Goal: Transaction & Acquisition: Download file/media

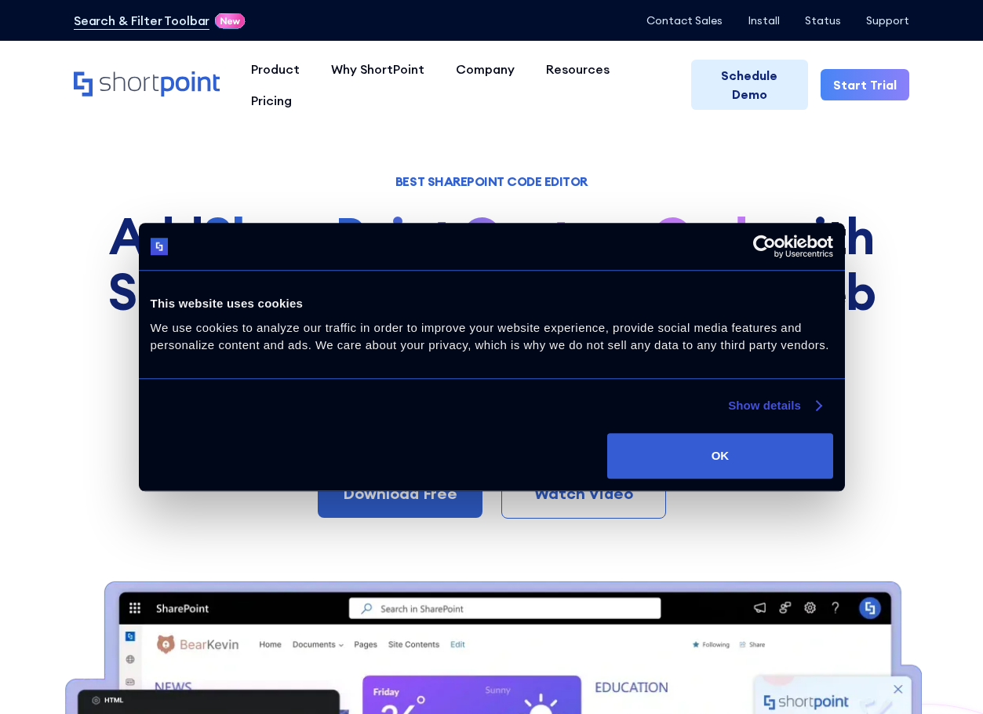
click at [778, 401] on link "Show details" at bounding box center [774, 405] width 93 height 19
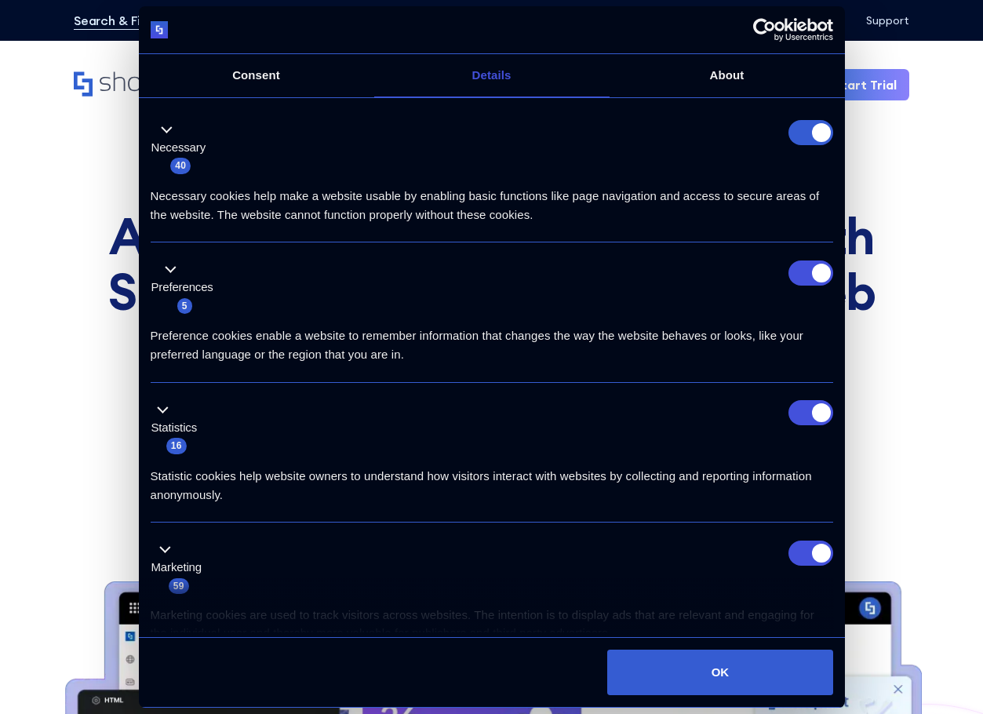
click at [807, 130] on form at bounding box center [811, 132] width 45 height 25
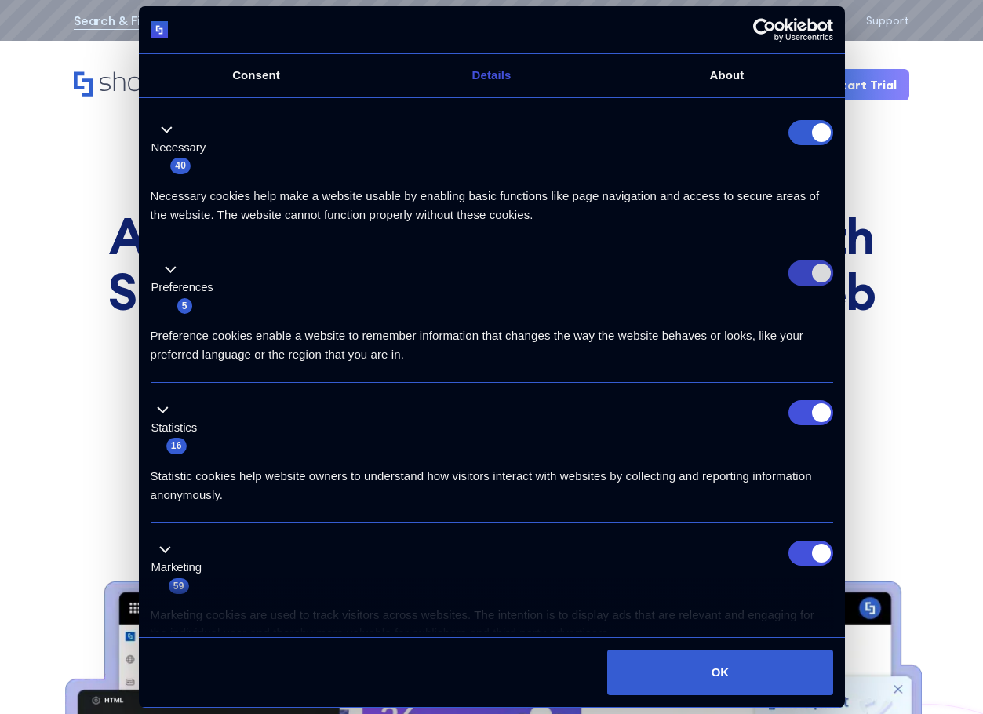
click at [789, 275] on input "Preferences" at bounding box center [811, 272] width 45 height 25
checkbox input "false"
click at [795, 400] on input "Statistics" at bounding box center [811, 412] width 45 height 25
checkbox input "false"
click at [789, 554] on input "Marketing" at bounding box center [811, 553] width 45 height 25
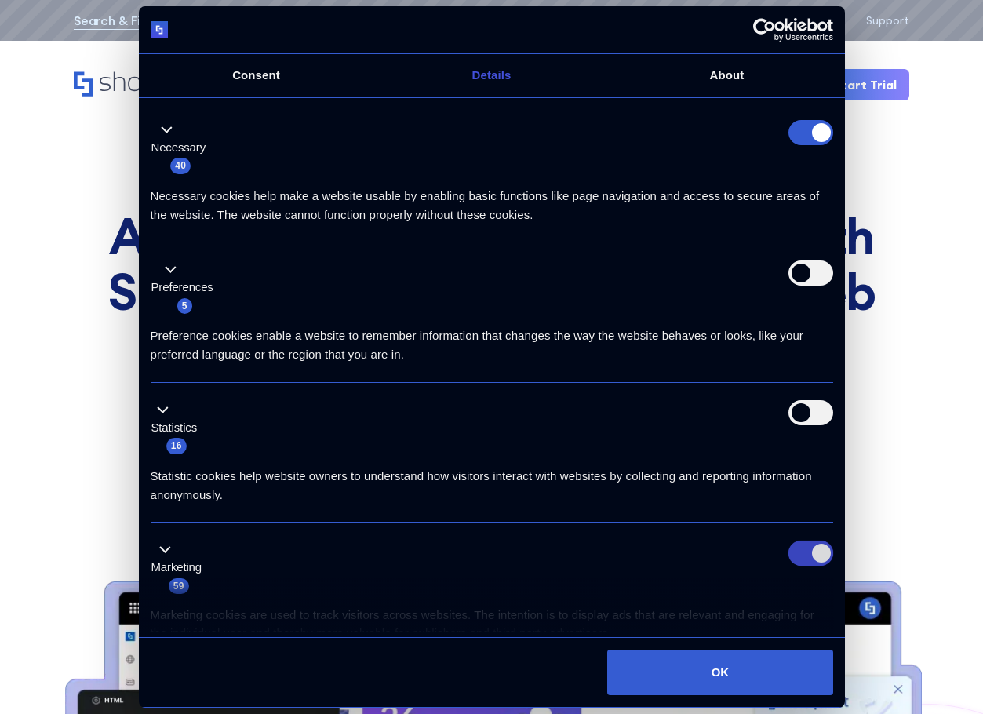
checkbox input "false"
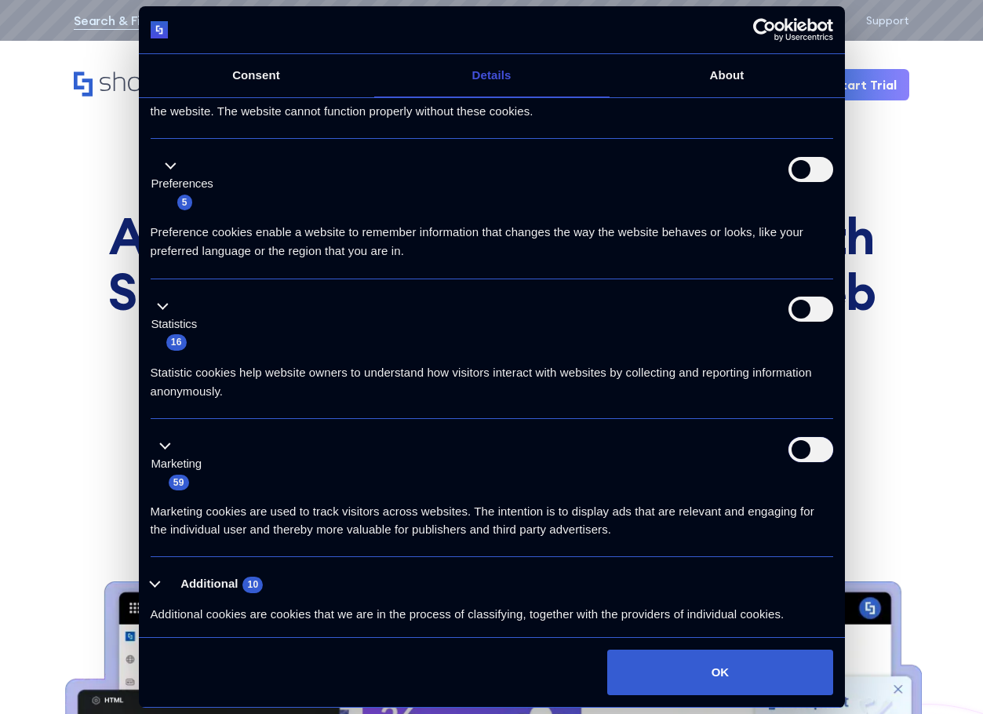
scroll to position [155, 0]
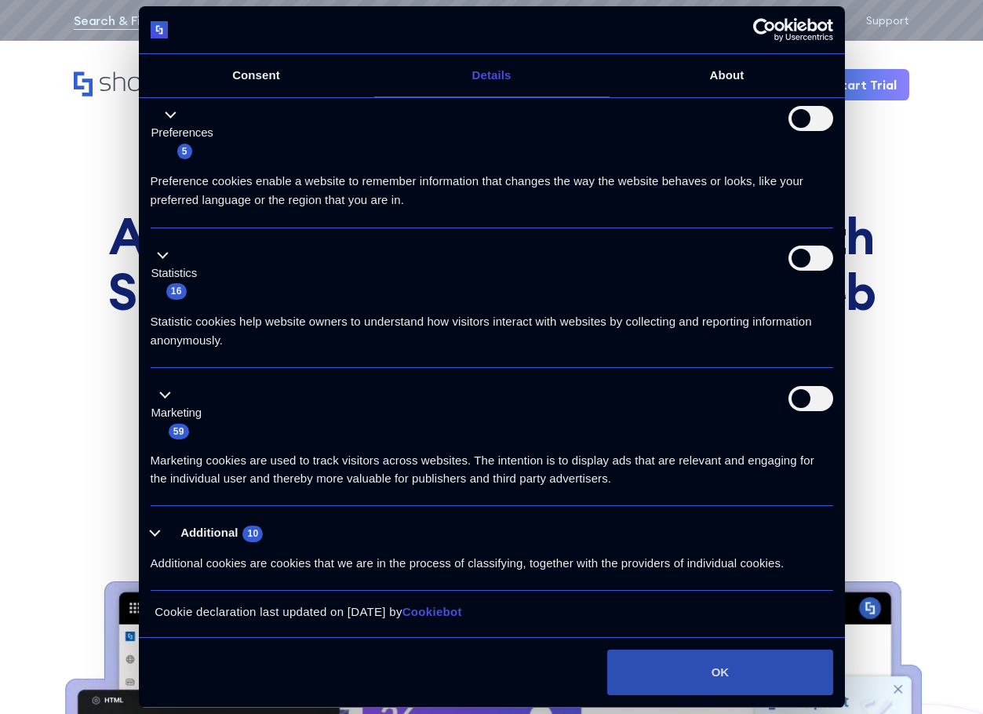
click at [679, 678] on button "OK" at bounding box center [719, 673] width 225 height 46
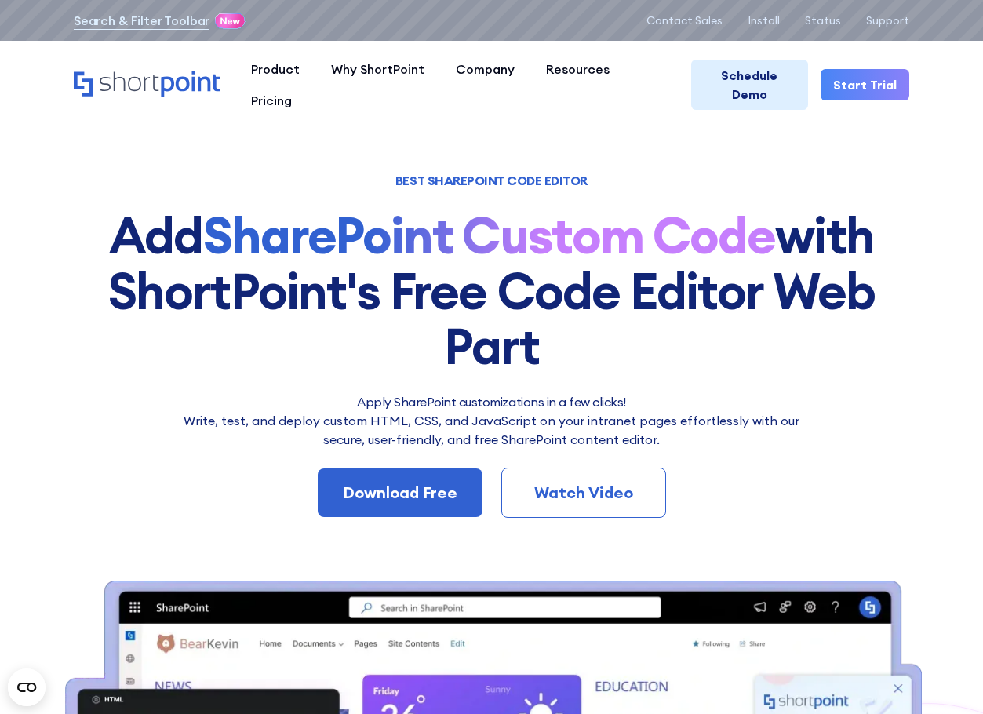
scroll to position [0, 0]
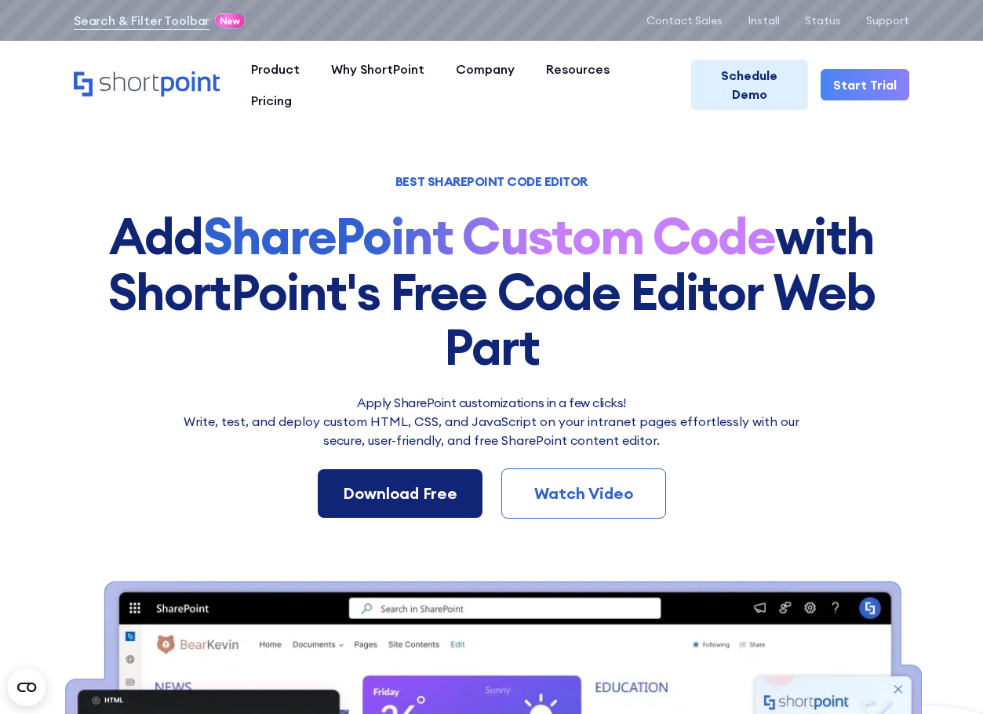
click at [435, 512] on link "Download Free" at bounding box center [400, 493] width 165 height 49
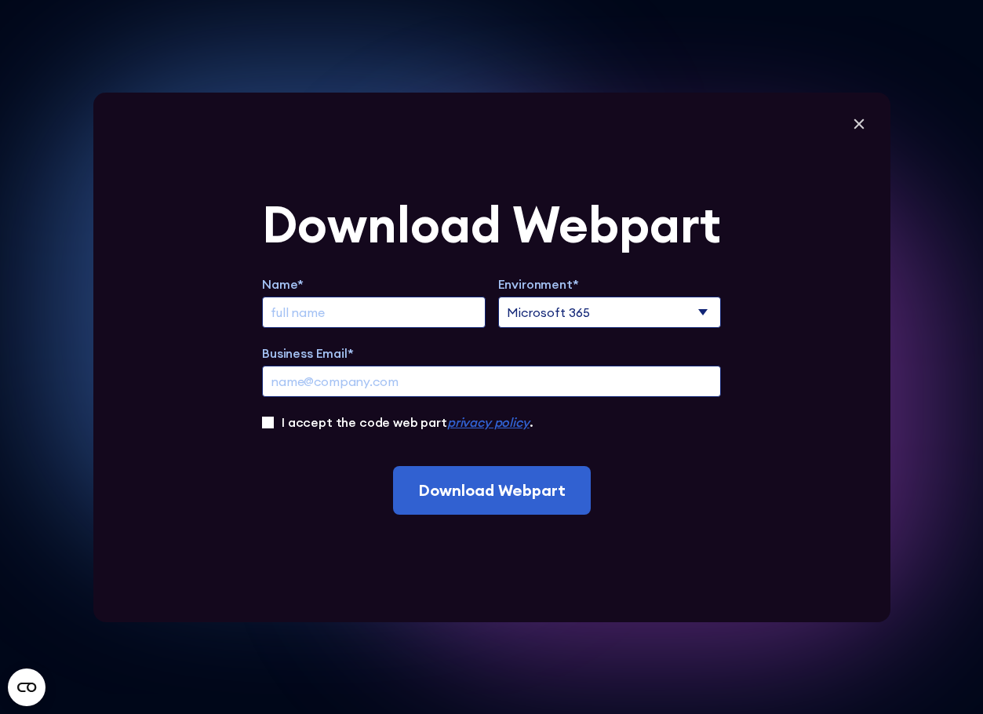
click at [428, 320] on input "Extend Trial" at bounding box center [374, 312] width 224 height 31
type input "hatty b"
type input "[EMAIL_ADDRESS][DOMAIN_NAME]"
click at [559, 301] on select "Microsoft 365 SharePoint Online SharePoint 2019 (On-Premise)" at bounding box center [610, 312] width 224 height 31
click at [503, 297] on select "Microsoft 365 SharePoint Online SharePoint 2019 (On-Premise)" at bounding box center [610, 312] width 224 height 31
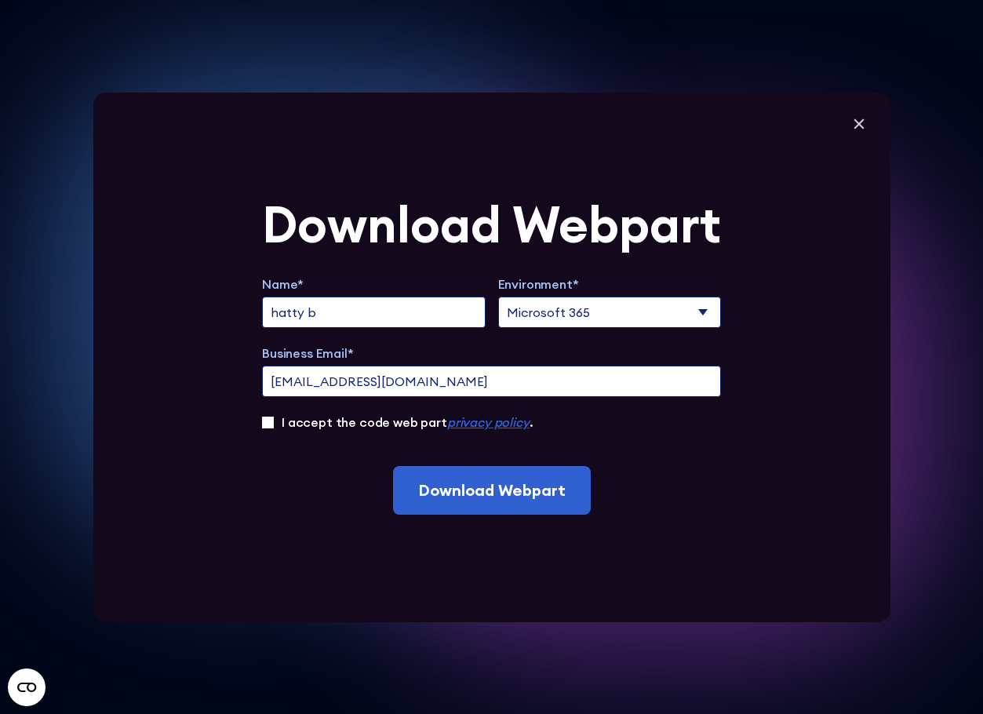
click at [301, 411] on div "Name* [PERSON_NAME] Environment* Microsoft 365 SharePoint Online SharePoint 201…" at bounding box center [491, 353] width 459 height 157
click at [300, 420] on label "I accept the code web part privacy policy ." at bounding box center [407, 422] width 251 height 19
click at [274, 420] on input "I accept the code web part privacy policy ." at bounding box center [268, 423] width 12 height 12
checkbox input "true"
click at [517, 422] on em "privacy policy" at bounding box center [488, 422] width 82 height 16
